Goal: Feedback & Contribution: Leave review/rating

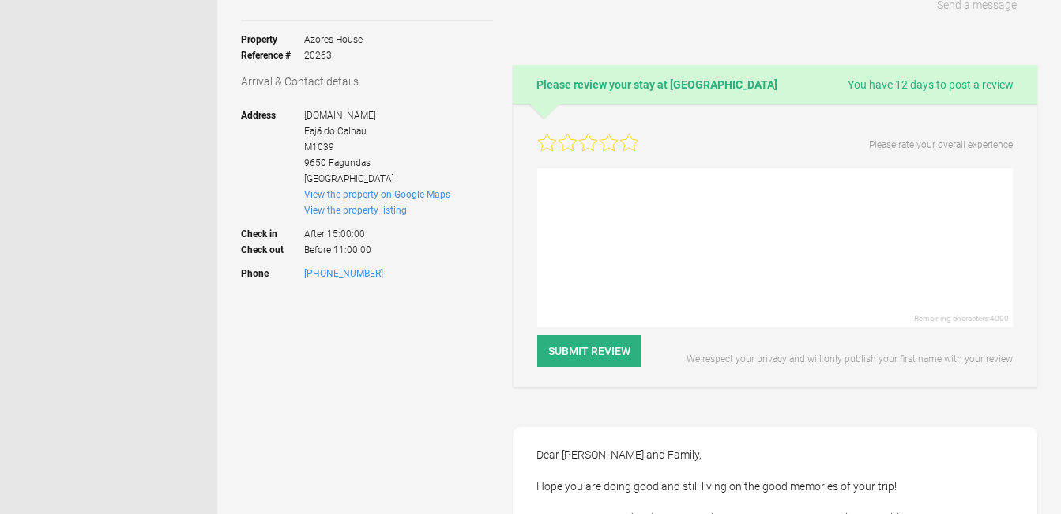
scroll to position [249, 0]
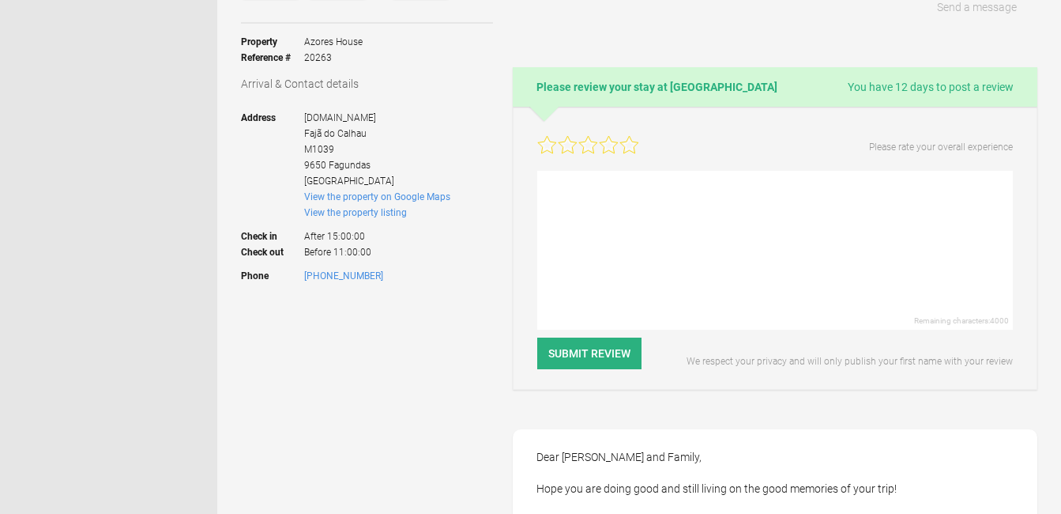
click at [631, 145] on icon at bounding box center [629, 144] width 18 height 17
click at [539, 216] on textarea at bounding box center [775, 250] width 476 height 159
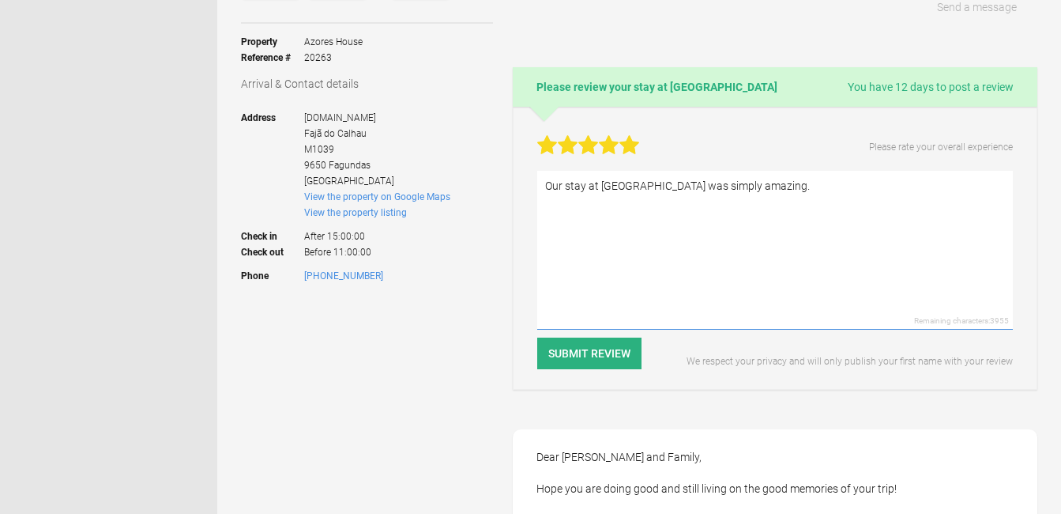
click at [785, 198] on textarea "Our stay at [GEOGRAPHIC_DATA] was simply amazing." at bounding box center [775, 250] width 476 height 159
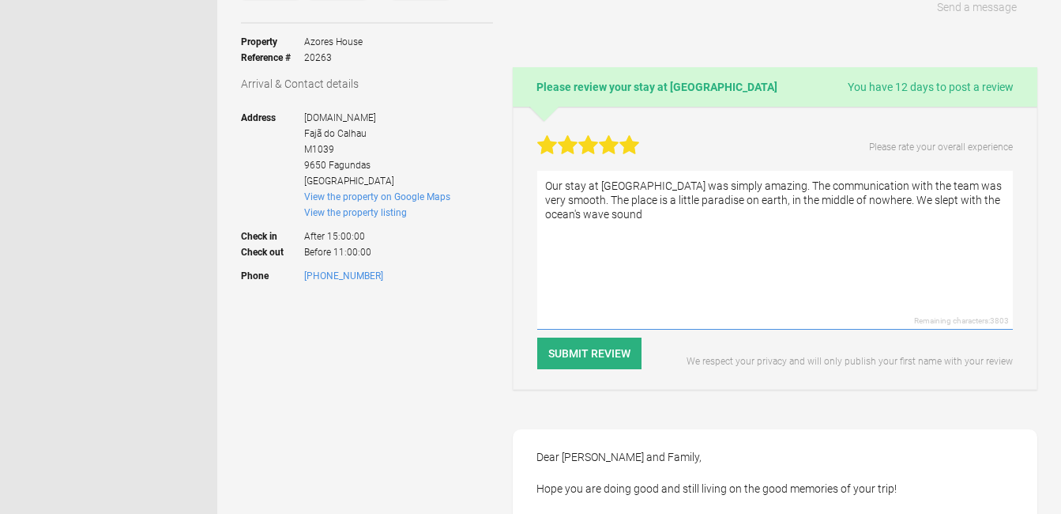
click at [959, 199] on textarea "Our stay at [GEOGRAPHIC_DATA] was simply amazing. The communication with the te…" at bounding box center [775, 250] width 476 height 159
click at [959, 198] on textarea "Our stay at [GEOGRAPHIC_DATA] was simply amazing. The communication with the te…" at bounding box center [775, 250] width 476 height 159
click at [871, 217] on textarea "Our stay at [GEOGRAPHIC_DATA] was simply amazing. The communication with the te…" at bounding box center [775, 250] width 476 height 159
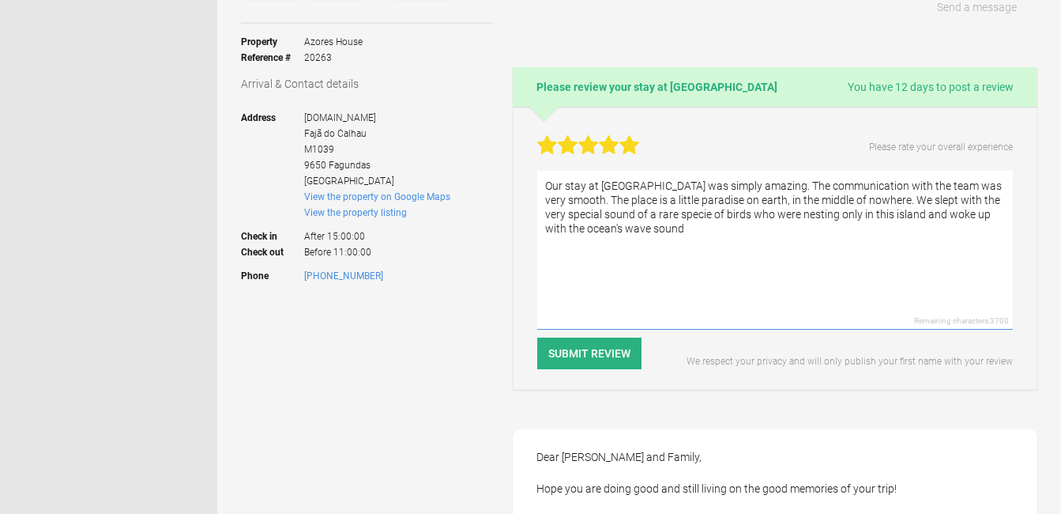
click at [664, 228] on textarea "Our stay at [GEOGRAPHIC_DATA] was simply amazing. The communication with the te…" at bounding box center [775, 250] width 476 height 159
type textarea "Our stay at [GEOGRAPHIC_DATA] was simply amazing. The communication with the te…"
click at [583, 354] on button "Submit Review" at bounding box center [589, 353] width 104 height 32
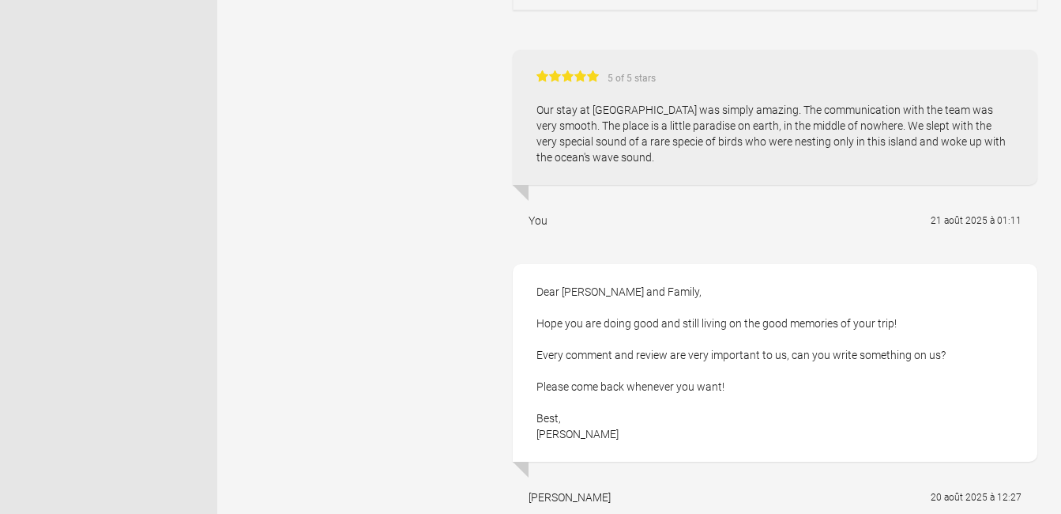
scroll to position [542, 0]
